Goal: Information Seeking & Learning: Learn about a topic

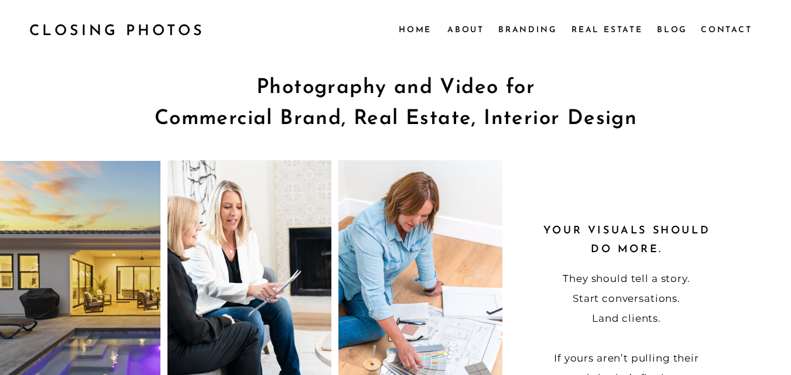
click at [636, 33] on nav "Real Estate" at bounding box center [608, 29] width 74 height 13
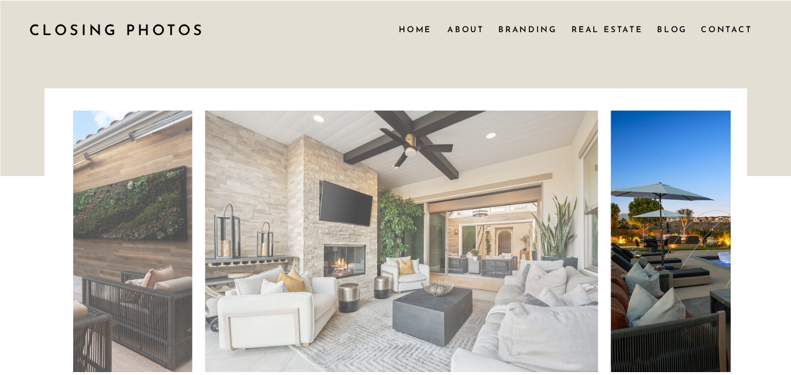
click at [574, 8] on div at bounding box center [395, 89] width 791 height 176
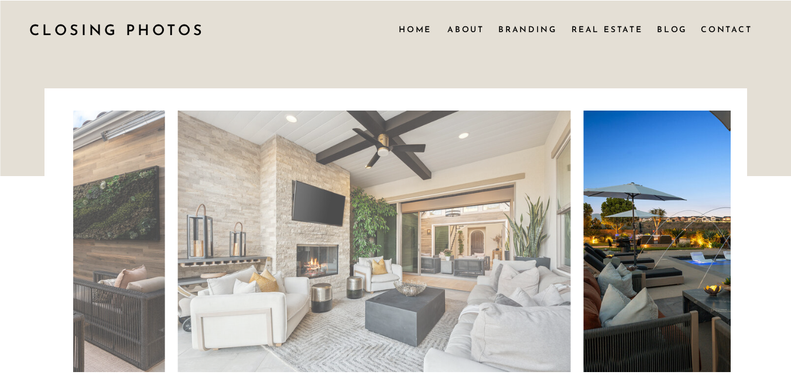
click at [577, 9] on div at bounding box center [395, 89] width 791 height 176
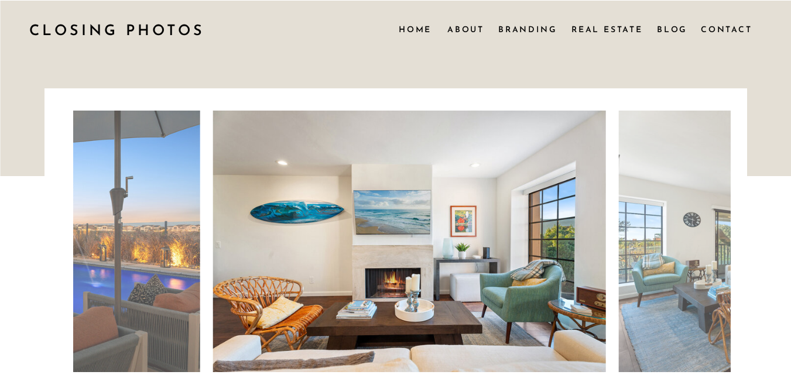
scroll to position [5572, 0]
